Goal: Information Seeking & Learning: Learn about a topic

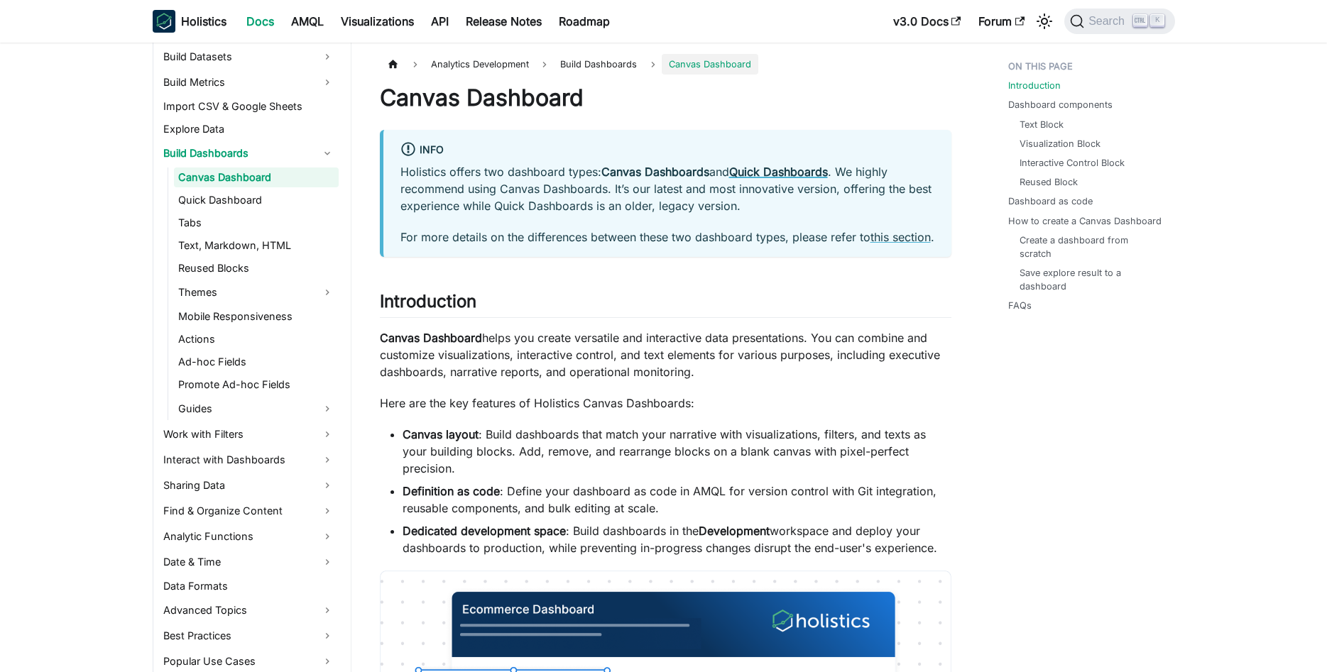
click at [770, 173] on strong "Quick Dashboards" at bounding box center [778, 172] width 99 height 14
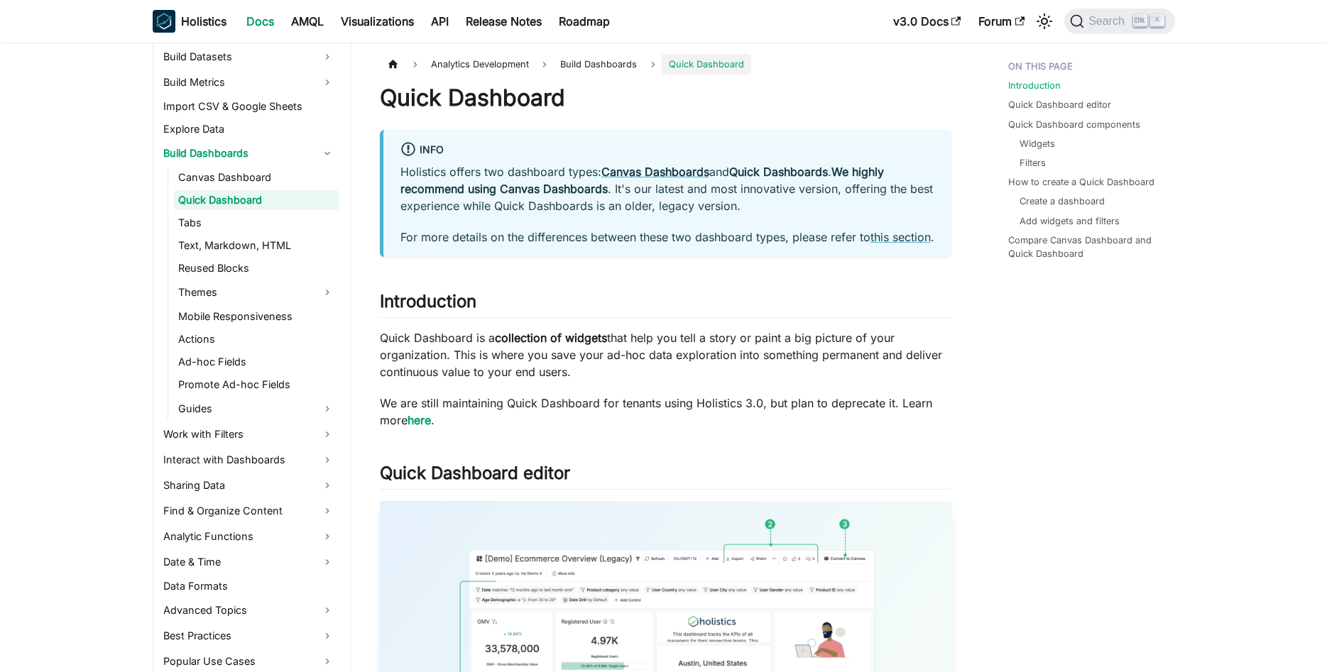
click at [611, 65] on span "Build Dashboards" at bounding box center [598, 64] width 91 height 21
click at [614, 64] on span "Build Dashboards" at bounding box center [598, 64] width 91 height 21
click at [513, 62] on span "Analytics Development" at bounding box center [480, 64] width 112 height 21
click at [218, 178] on link "Canvas Dashboard" at bounding box center [256, 178] width 165 height 20
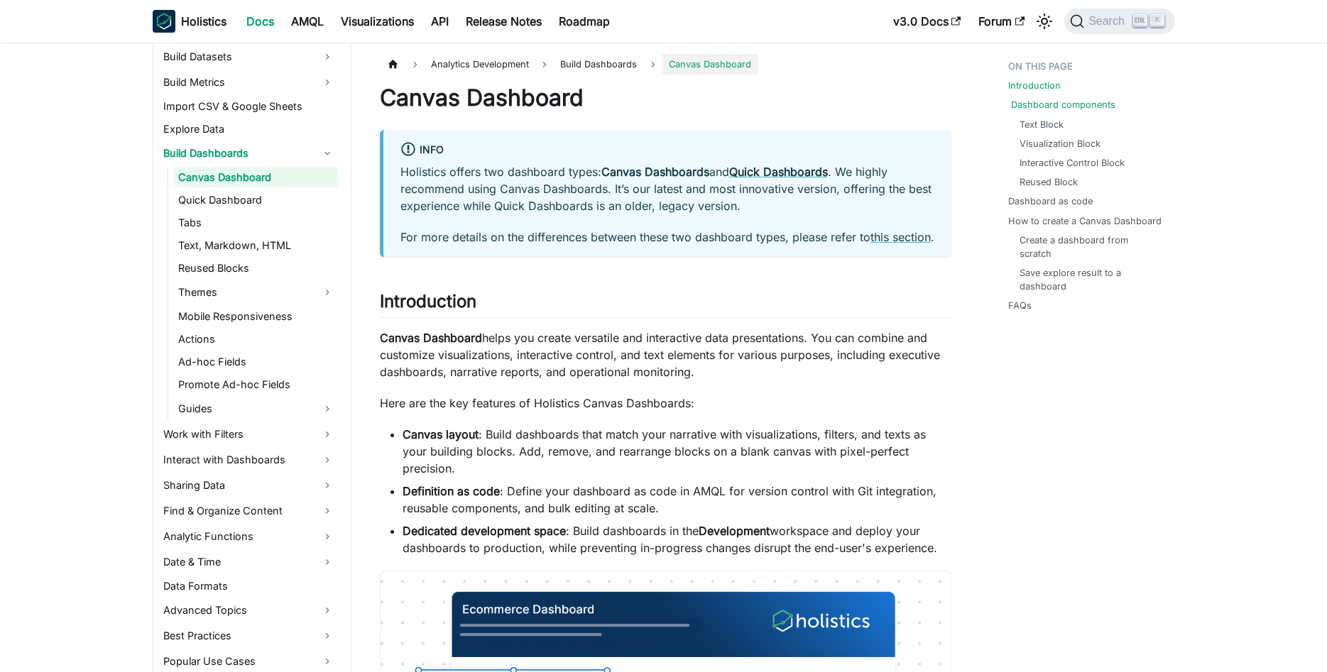
click at [1061, 105] on link "Dashboard components" at bounding box center [1063, 104] width 104 height 13
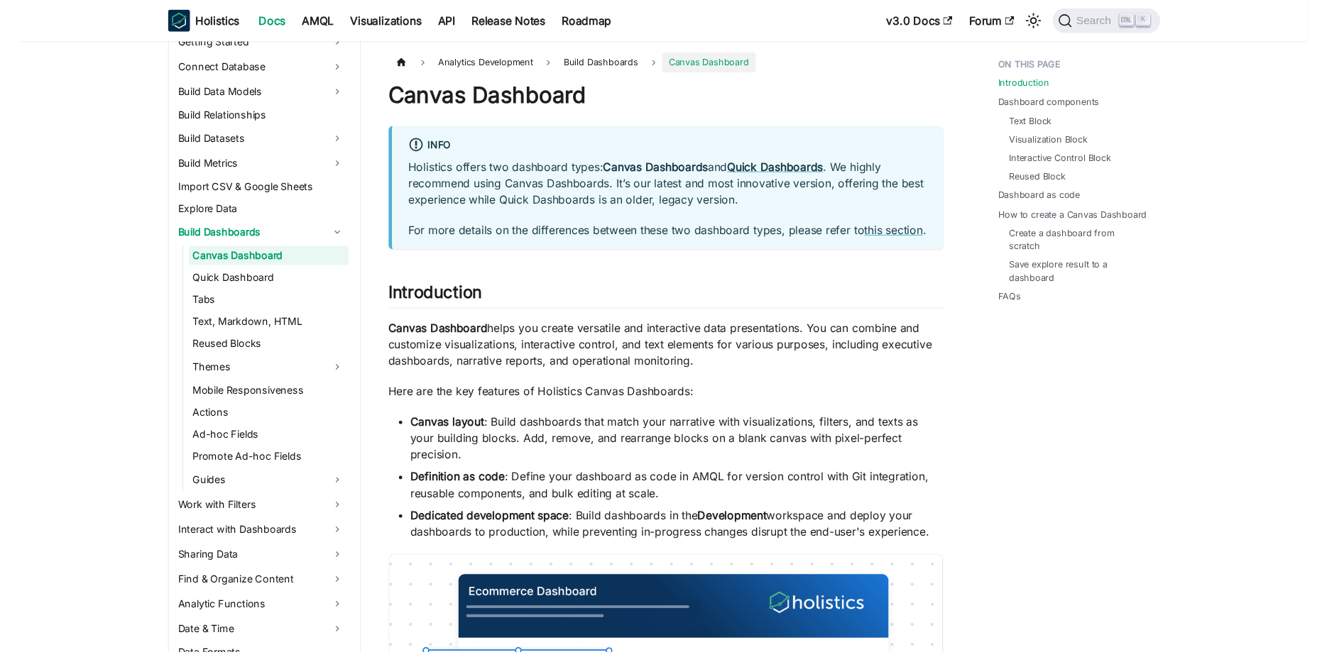
scroll to position [256, 0]
